Goal: Task Accomplishment & Management: Manage account settings

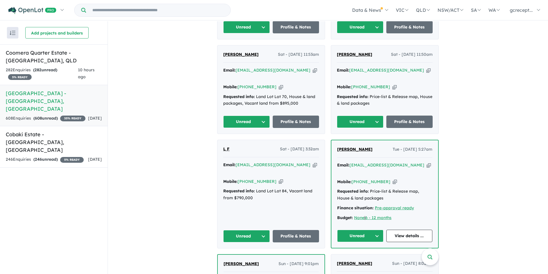
scroll to position [317, 0]
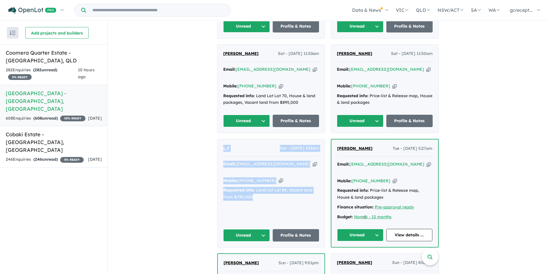
drag, startPoint x: 261, startPoint y: 172, endPoint x: 214, endPoint y: 117, distance: 72.0
copy div "L F Sat - [DATE] 3:32am Email: [EMAIL_ADDRESS][DOMAIN_NAME] Copied! Mobile: [PH…"
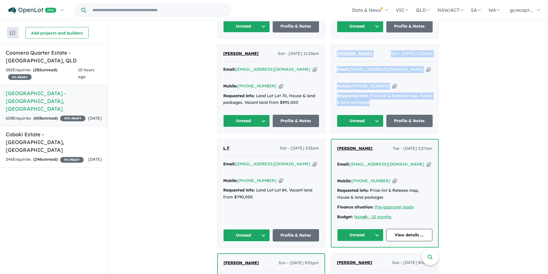
drag, startPoint x: 379, startPoint y: 76, endPoint x: 336, endPoint y: 30, distance: 63.1
click at [336, 45] on div "[PERSON_NAME] Sat - [DATE] 11:50am Email: [EMAIL_ADDRESS][DOMAIN_NAME] Copied! …" at bounding box center [384, 89] width 107 height 88
copy div "[PERSON_NAME] Sat - [DATE] 11:50am Email: [EMAIL_ADDRESS][DOMAIN_NAME] Copied! …"
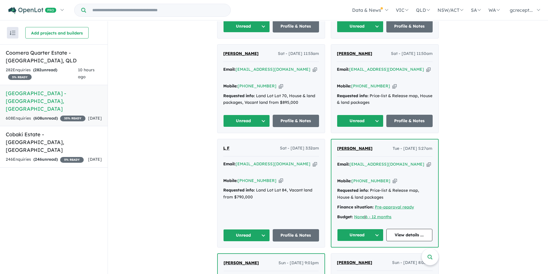
drag, startPoint x: 301, startPoint y: 84, endPoint x: 304, endPoint y: 75, distance: 8.9
click at [304, 78] on div "[PERSON_NAME] Sat - [DATE] 11:53am Email: [EMAIL_ADDRESS][DOMAIN_NAME] Copied! …" at bounding box center [271, 89] width 107 height 88
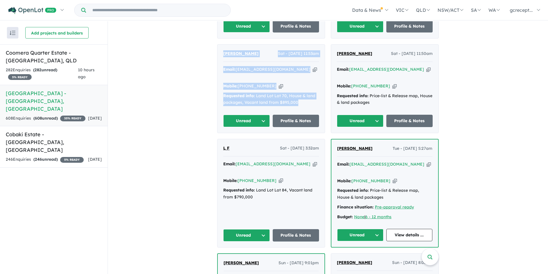
drag, startPoint x: 304, startPoint y: 75, endPoint x: 212, endPoint y: 33, distance: 102.1
copy div "[PERSON_NAME] Sat - [DATE] 11:53am Email: [EMAIL_ADDRESS][DOMAIN_NAME] Copied! …"
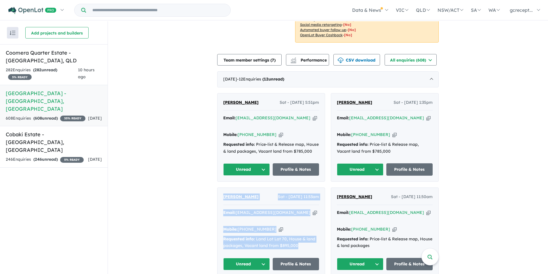
scroll to position [173, 0]
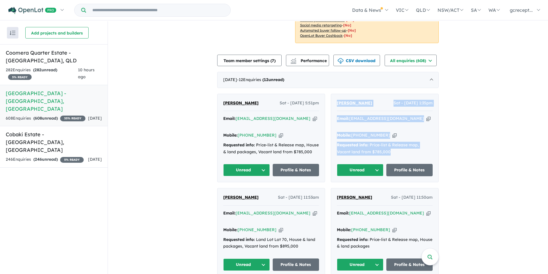
drag, startPoint x: 390, startPoint y: 132, endPoint x: 334, endPoint y: 83, distance: 74.7
click at [334, 94] on div "[PERSON_NAME] Sat - [DATE] 1:35pm Email: [EMAIL_ADDRESS][DOMAIN_NAME] Copied! M…" at bounding box center [384, 138] width 107 height 88
copy div "[PERSON_NAME] Sat - [DATE] 1:35pm Email: [EMAIL_ADDRESS][DOMAIN_NAME] Copied! M…"
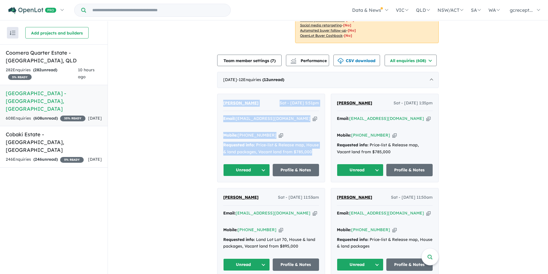
drag, startPoint x: 312, startPoint y: 133, endPoint x: 210, endPoint y: 80, distance: 114.7
copy div "[PERSON_NAME] - [DATE] 5:51pm Email: [EMAIL_ADDRESS][DOMAIN_NAME] Copied! Mobil…"
click at [50, 71] on strong "( 282 unread)" at bounding box center [45, 69] width 24 height 5
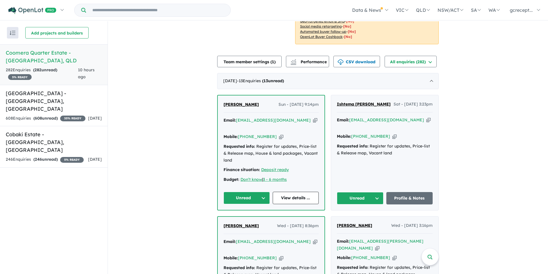
scroll to position [115, 0]
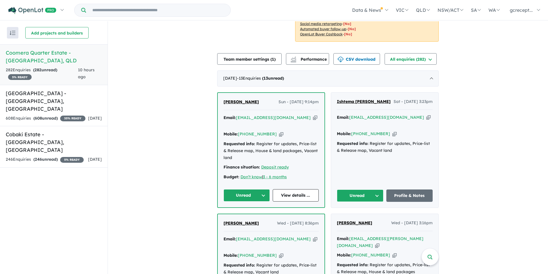
drag, startPoint x: 402, startPoint y: 146, endPoint x: 326, endPoint y: 94, distance: 92.7
copy div "Email: [EMAIL_ADDRESS][DOMAIN_NAME] Copied! Mobile: [PHONE_NUMBER] Copied! Requ…"
click at [380, 140] on div "Requested info: Register for updates, Price-list & Release map, Vacant land" at bounding box center [385, 147] width 96 height 14
click at [398, 140] on div "Requested info: Register for updates, Price-list & Release map, Vacant land" at bounding box center [385, 147] width 96 height 14
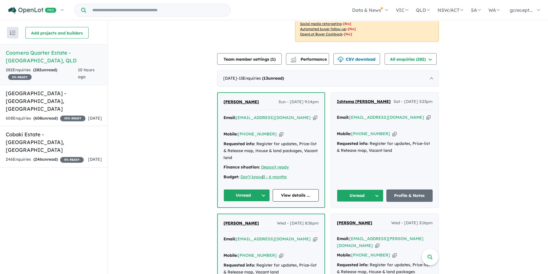
click at [398, 140] on div "Requested info: Register for updates, Price-list & Release map, Vacant land" at bounding box center [385, 147] width 96 height 14
click at [393, 140] on div "Requested info: Register for updates, Price-list & Release map, Vacant land" at bounding box center [385, 147] width 96 height 14
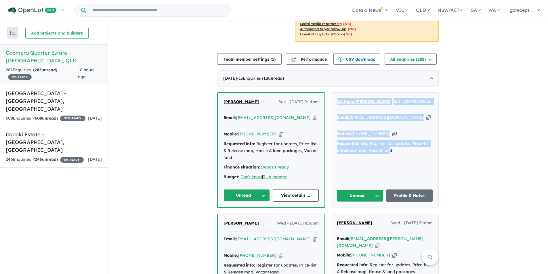
drag, startPoint x: 388, startPoint y: 136, endPoint x: 333, endPoint y: 93, distance: 69.7
click at [333, 93] on div "Ishtema [PERSON_NAME] Sat - [DATE] 3:23pm Email: [EMAIL_ADDRESS][DOMAIN_NAME] C…" at bounding box center [384, 150] width 107 height 115
copy div "Ishtema [PERSON_NAME] Sat - [DATE] 3:23pm Email: [EMAIL_ADDRESS][DOMAIN_NAME] C…"
click at [285, 174] on u "3 - 6 months" at bounding box center [275, 176] width 24 height 5
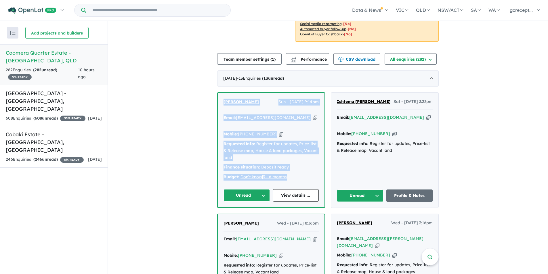
drag, startPoint x: 287, startPoint y: 163, endPoint x: 213, endPoint y: 94, distance: 100.6
copy div "[PERSON_NAME] Sun - [DATE] 9:14pm Email: [EMAIL_ADDRESS][DOMAIN_NAME] Copied! M…"
